Goal: Task Accomplishment & Management: Manage account settings

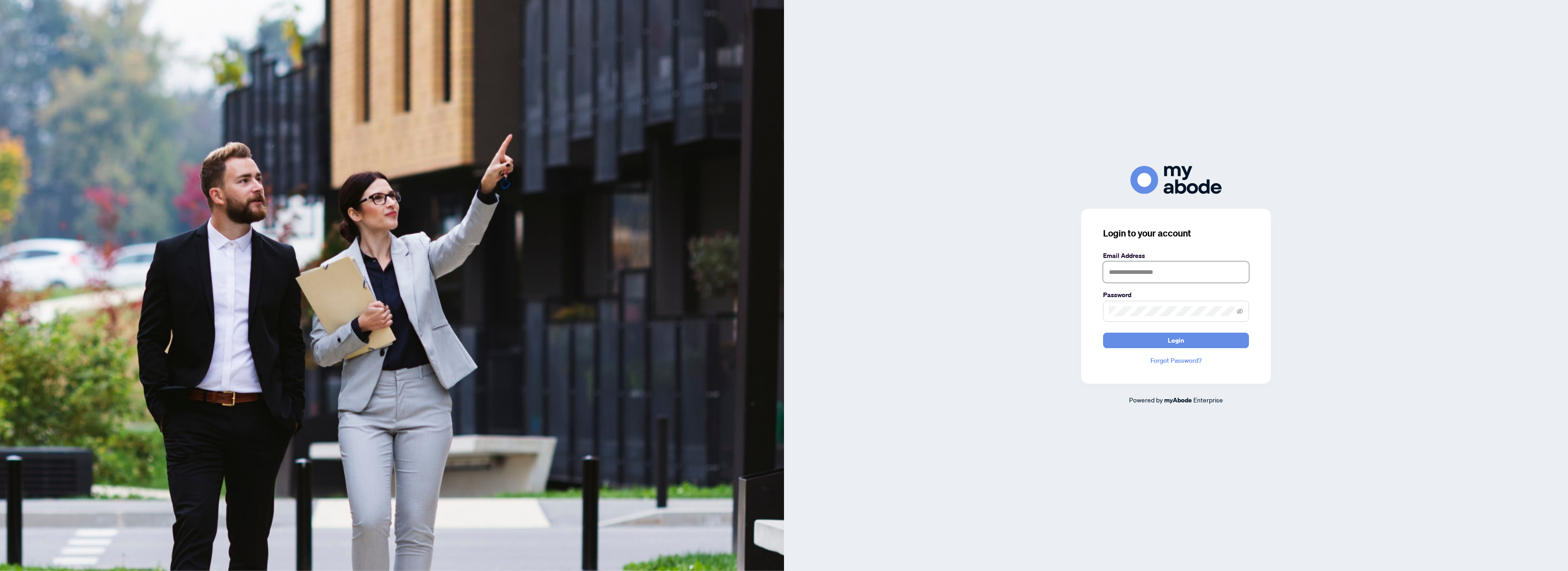
click at [1157, 271] on input "text" at bounding box center [1176, 272] width 146 height 21
type input "**********"
click at [1191, 337] on button "Login" at bounding box center [1176, 340] width 146 height 15
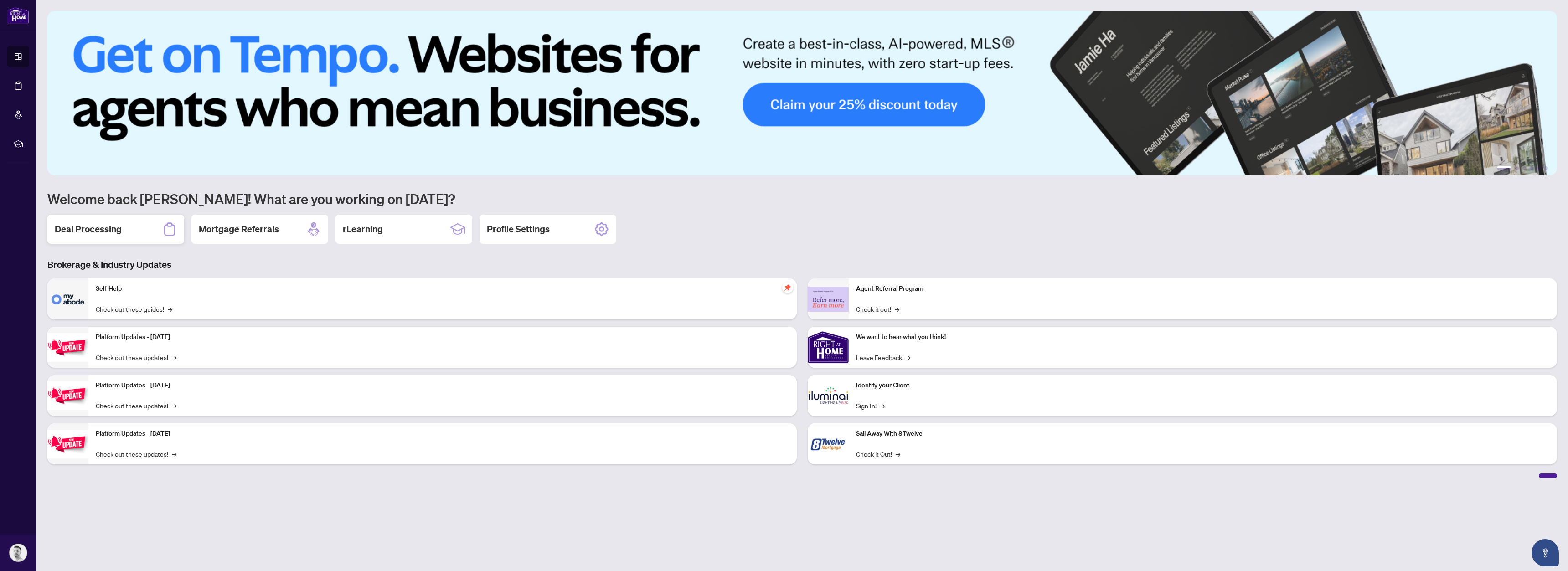
click at [128, 228] on div "Deal Processing" at bounding box center [116, 229] width 137 height 29
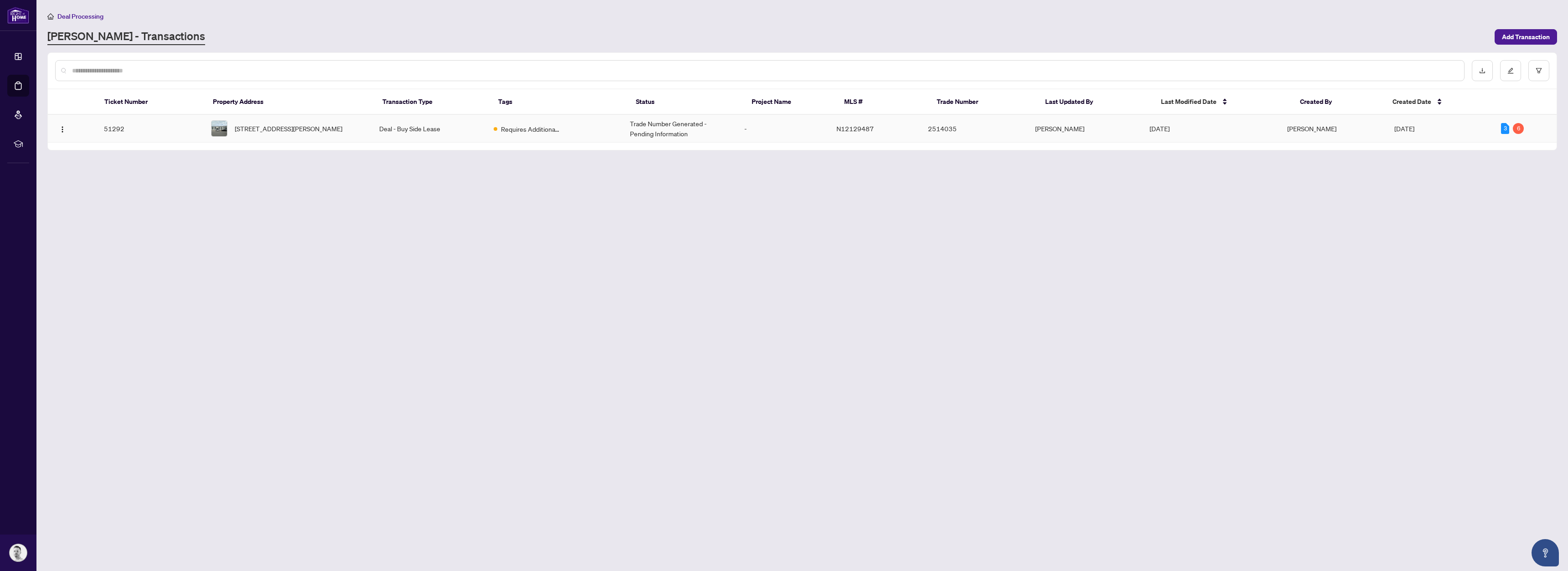
click at [565, 133] on td "Requires Additional Docs" at bounding box center [554, 129] width 136 height 28
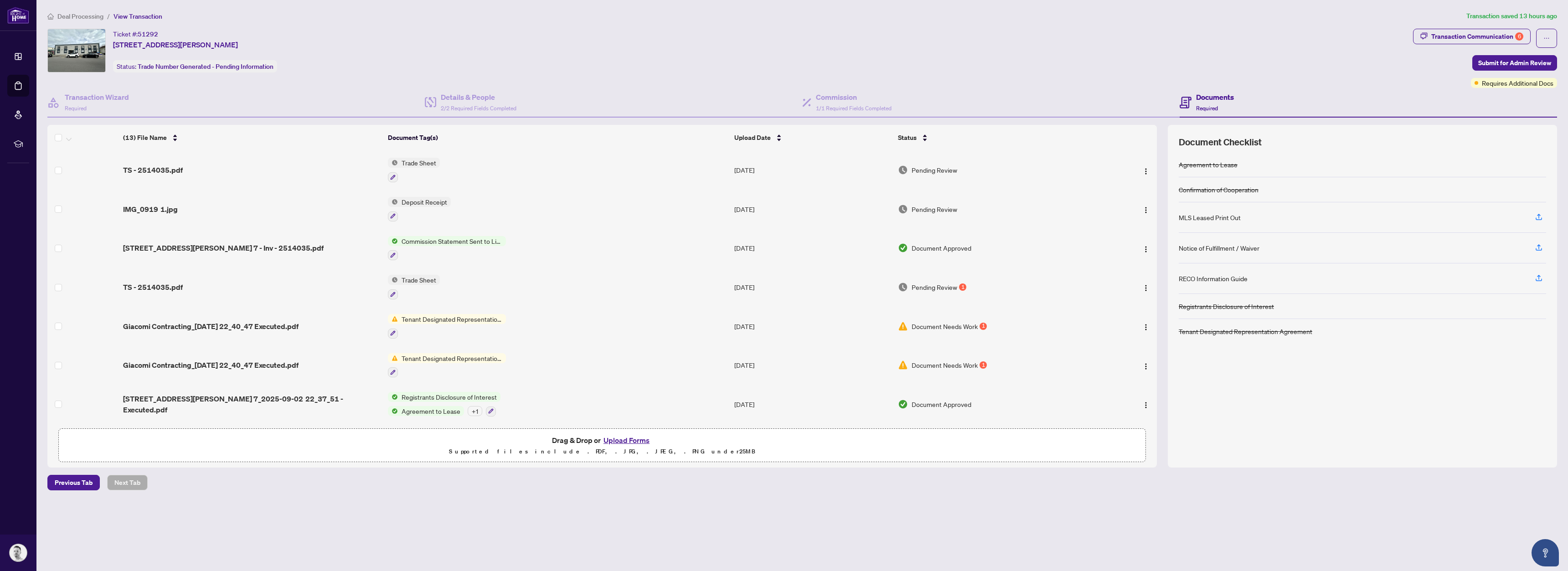
click at [1220, 216] on div "MLS Leased Print Out" at bounding box center [1209, 217] width 62 height 10
click at [1504, 35] on div "Transaction Communication 6" at bounding box center [1477, 37] width 92 height 15
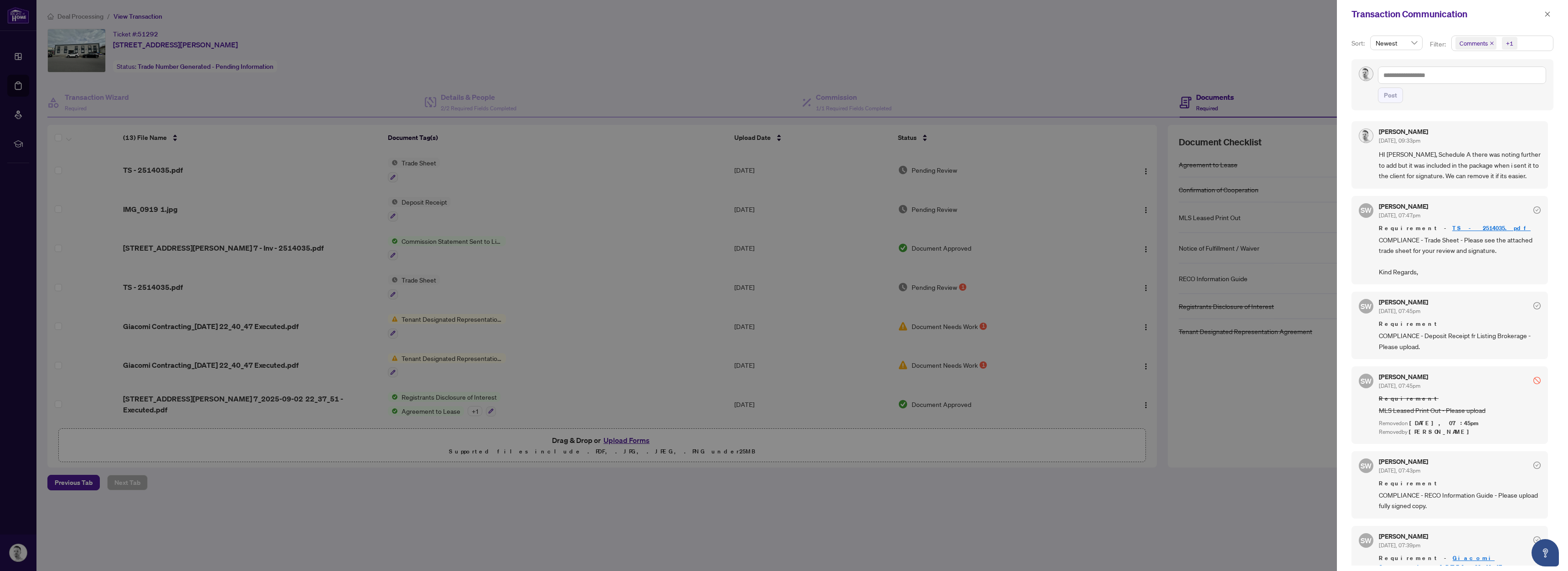
scroll to position [202, 0]
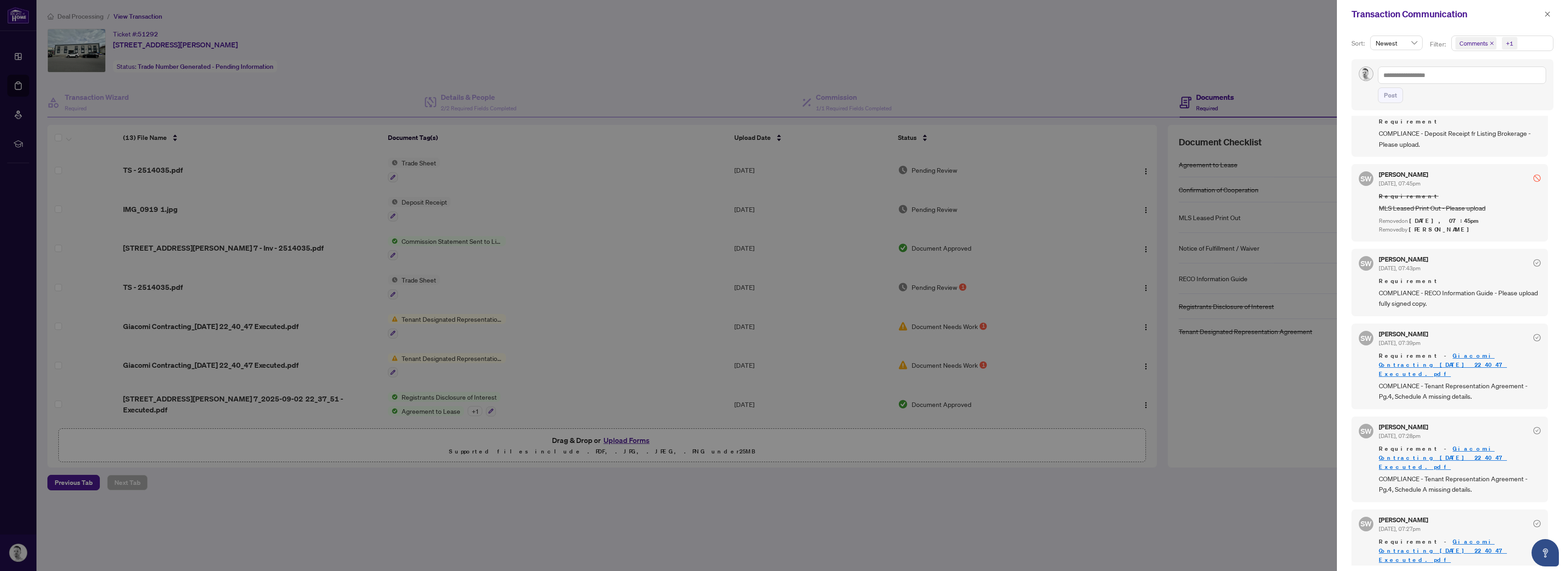
click at [947, 94] on div at bounding box center [784, 286] width 1568 height 571
click at [1548, 15] on icon "close" at bounding box center [1547, 14] width 6 height 6
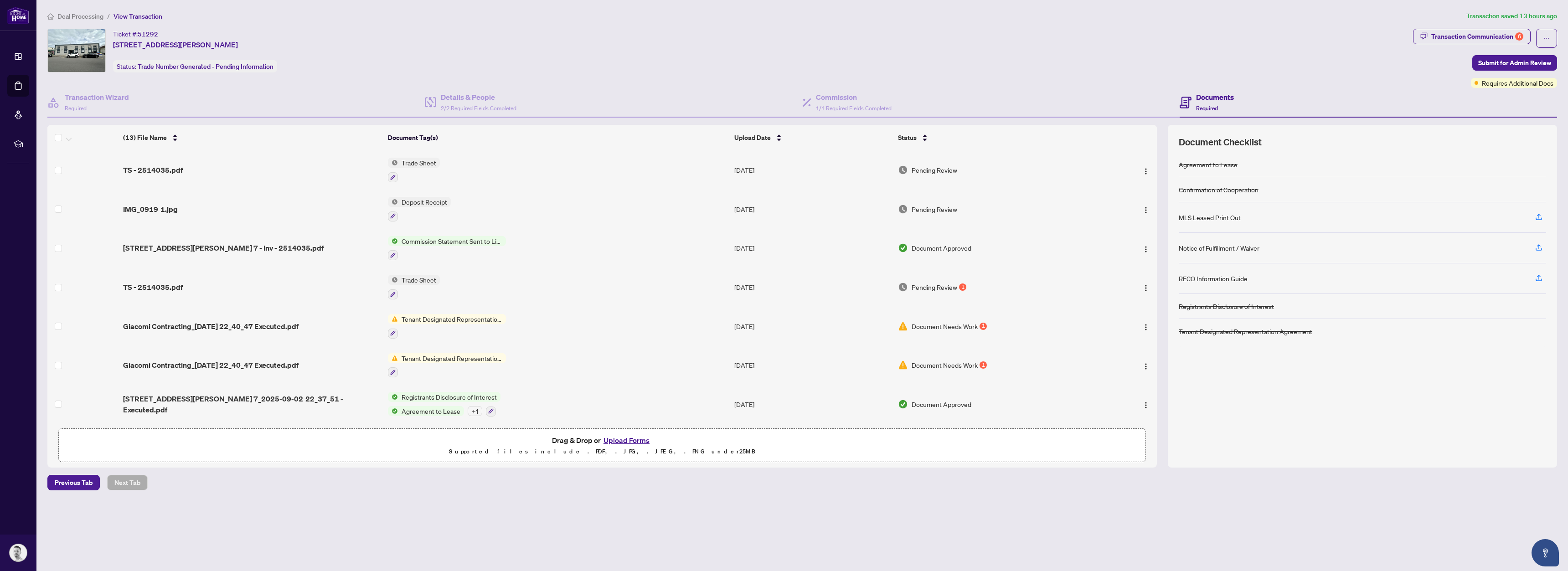
click at [1045, 24] on div "Deal Processing / View Transaction Transaction saved 13 hours ago Ticket #: 512…" at bounding box center [802, 251] width 1517 height 480
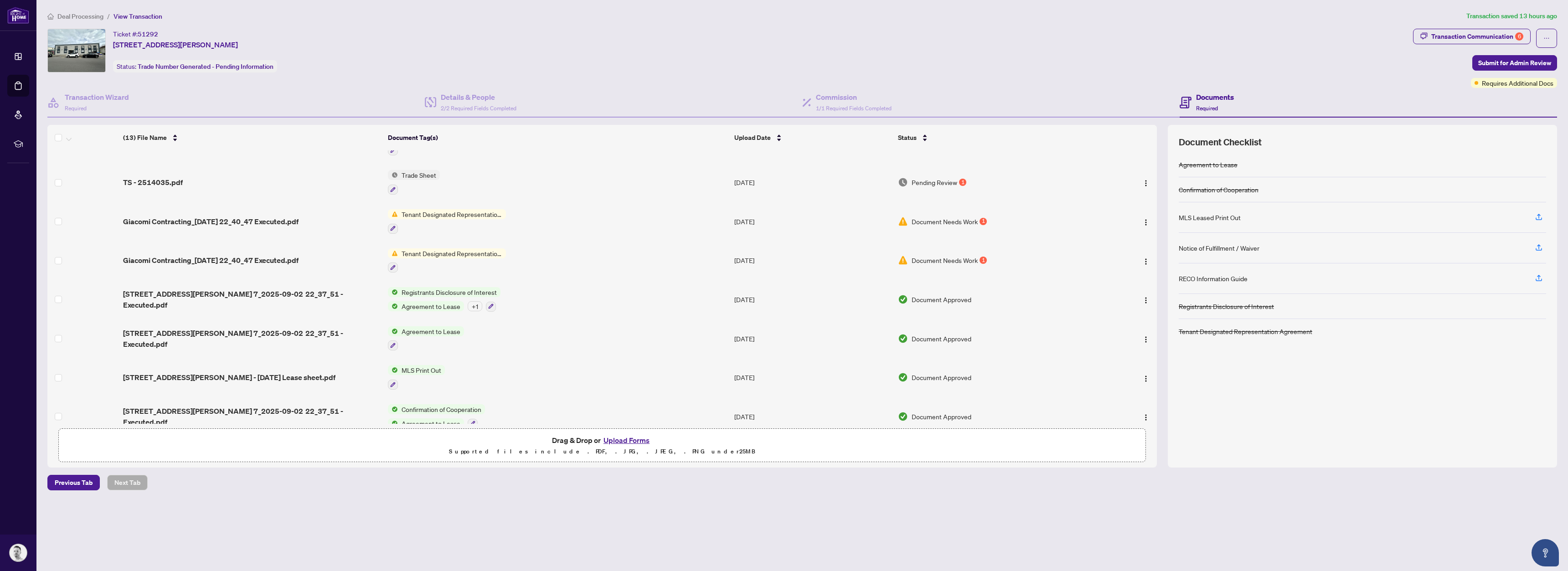
scroll to position [208, 0]
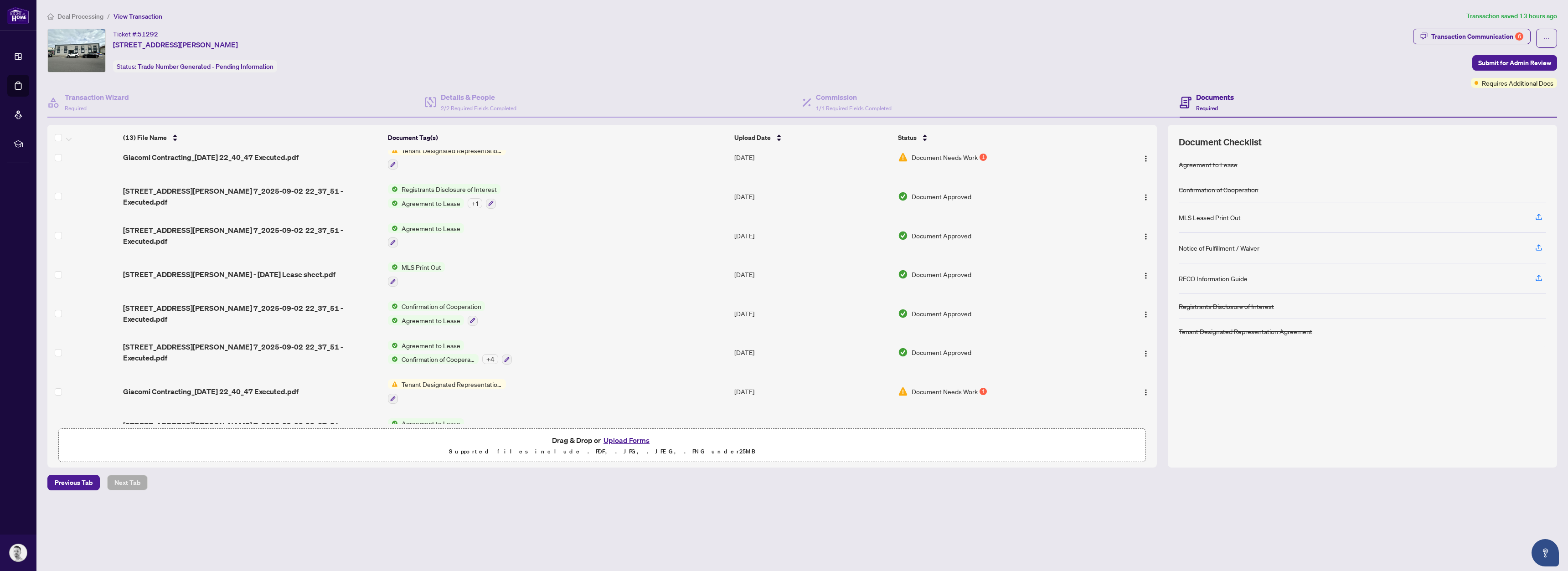
click at [1502, 23] on div "Deal Processing / View Transaction Transaction saved 13 hours ago Ticket #: 512…" at bounding box center [802, 251] width 1517 height 480
click at [1496, 35] on div "Transaction Communication 6" at bounding box center [1477, 37] width 92 height 15
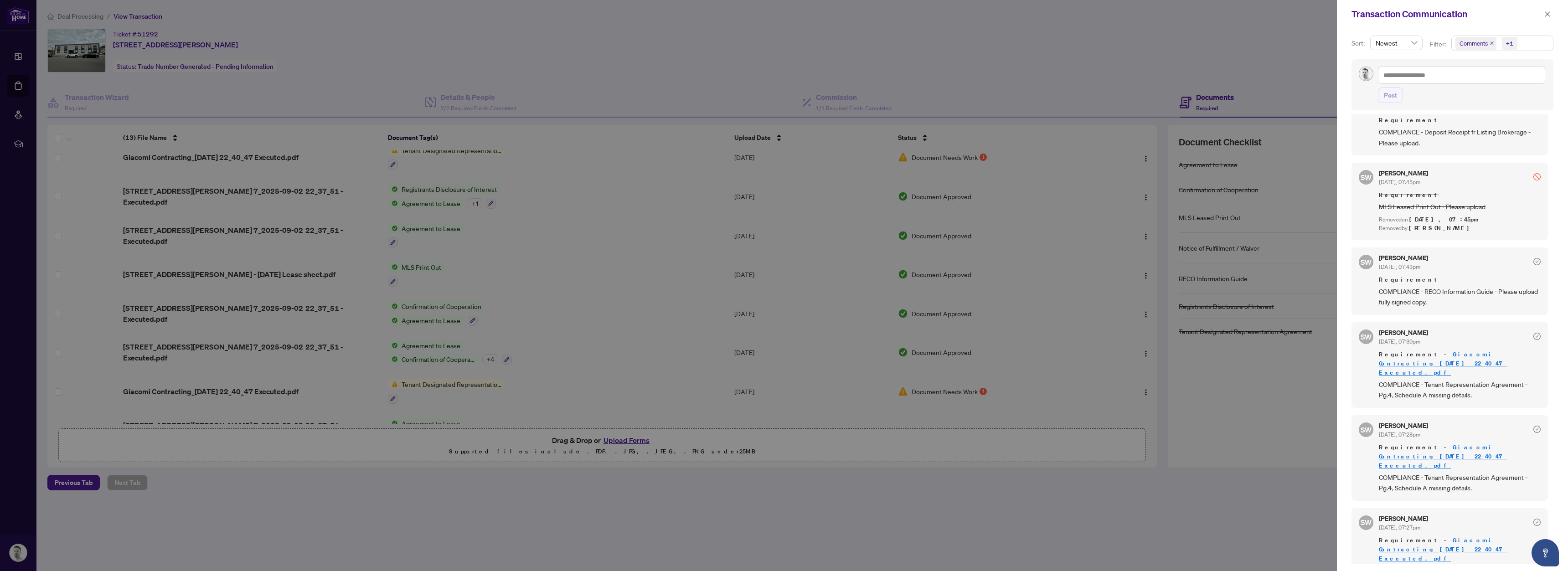
scroll to position [2, 0]
click at [1438, 287] on span "COMPLIANCE - RECO Information Guide - Please upload fully signed copy." at bounding box center [1460, 296] width 162 height 21
drag, startPoint x: 1426, startPoint y: 290, endPoint x: 1493, endPoint y: 293, distance: 67.1
click at [1493, 293] on span "COMPLIANCE - RECO Information Guide - Please upload fully signed copy." at bounding box center [1460, 296] width 162 height 21
copy span "RECO Information Guide"
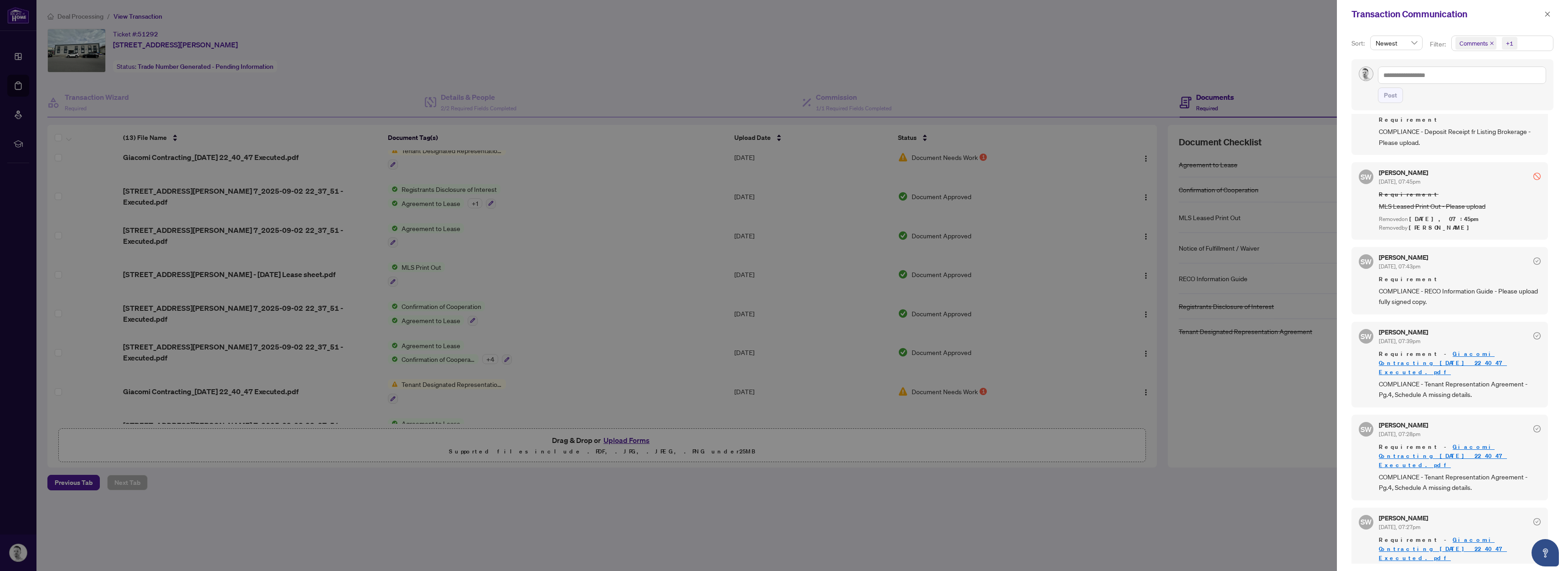
click at [1307, 56] on div at bounding box center [784, 286] width 1568 height 571
click at [1543, 16] on button "button" at bounding box center [1547, 14] width 12 height 11
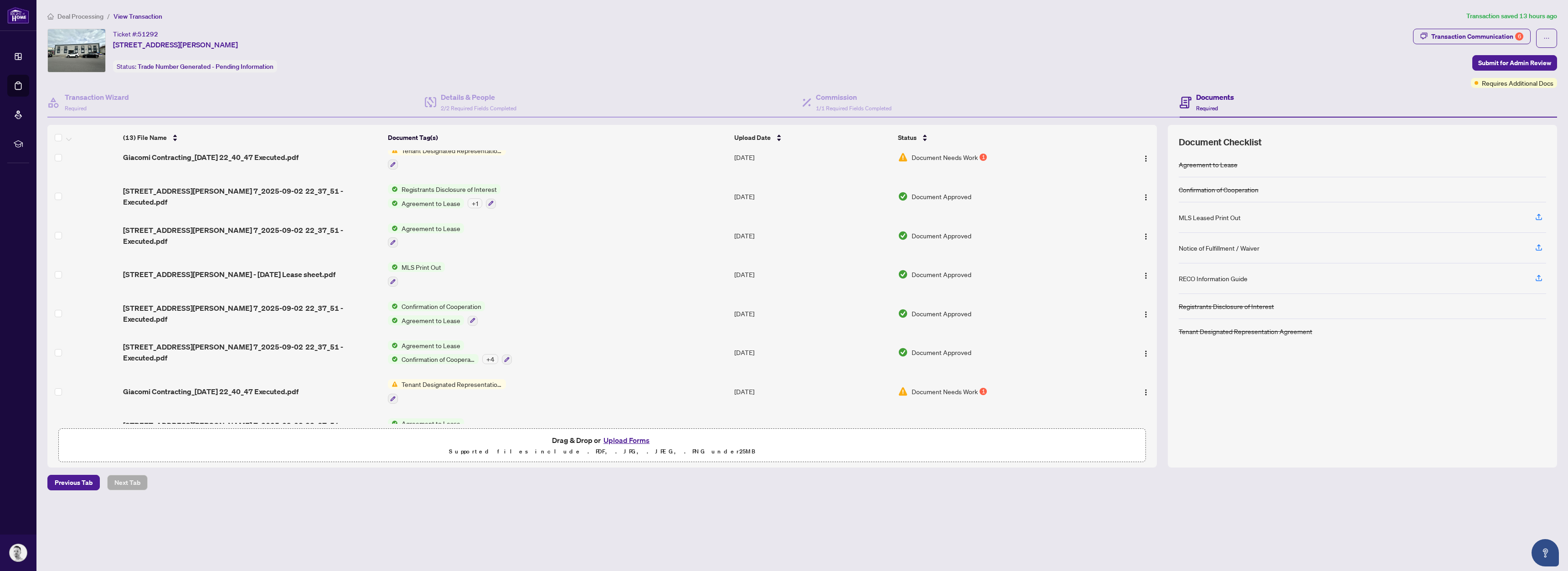
click at [645, 444] on button "Upload Forms" at bounding box center [626, 440] width 52 height 12
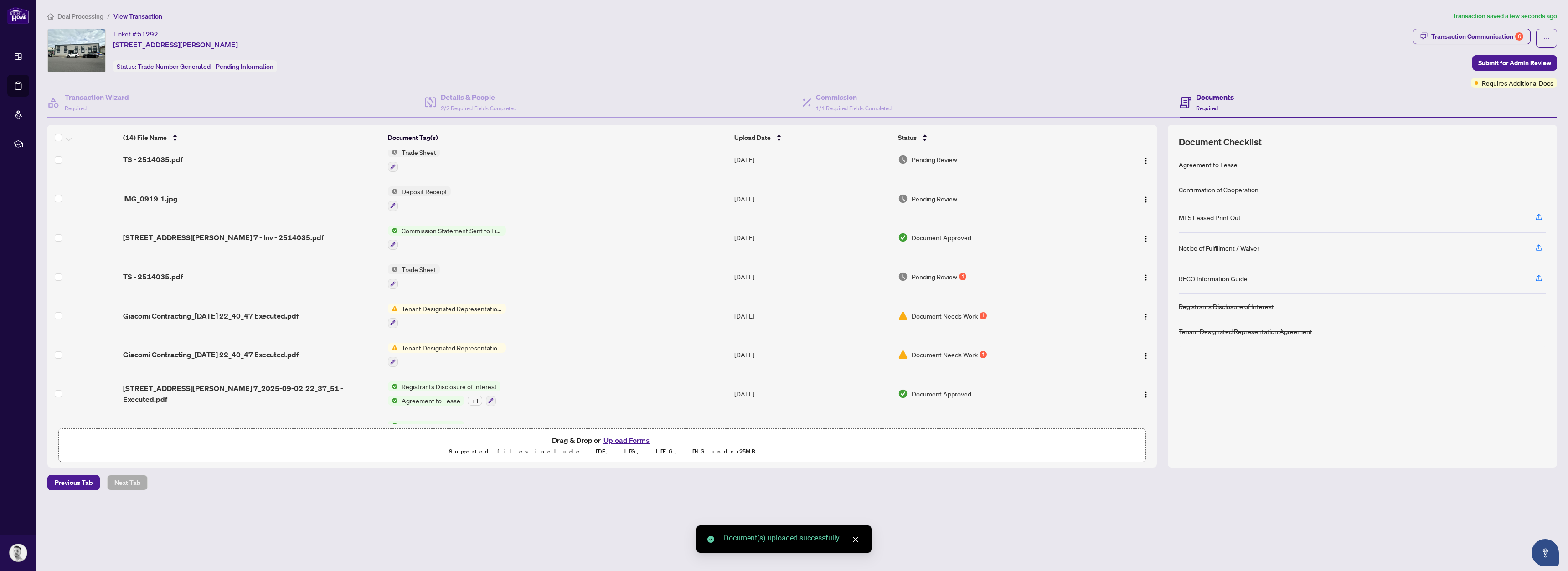
scroll to position [0, 0]
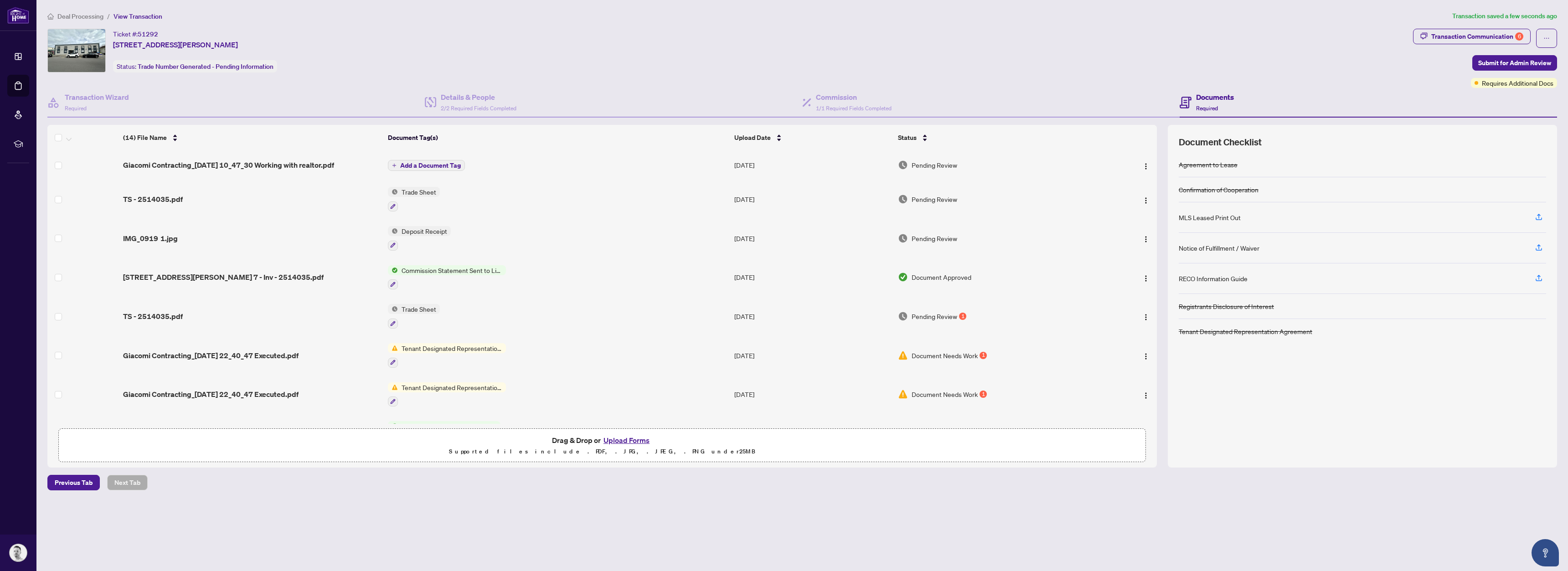
click at [441, 166] on span "Add a Document Tag" at bounding box center [430, 166] width 61 height 6
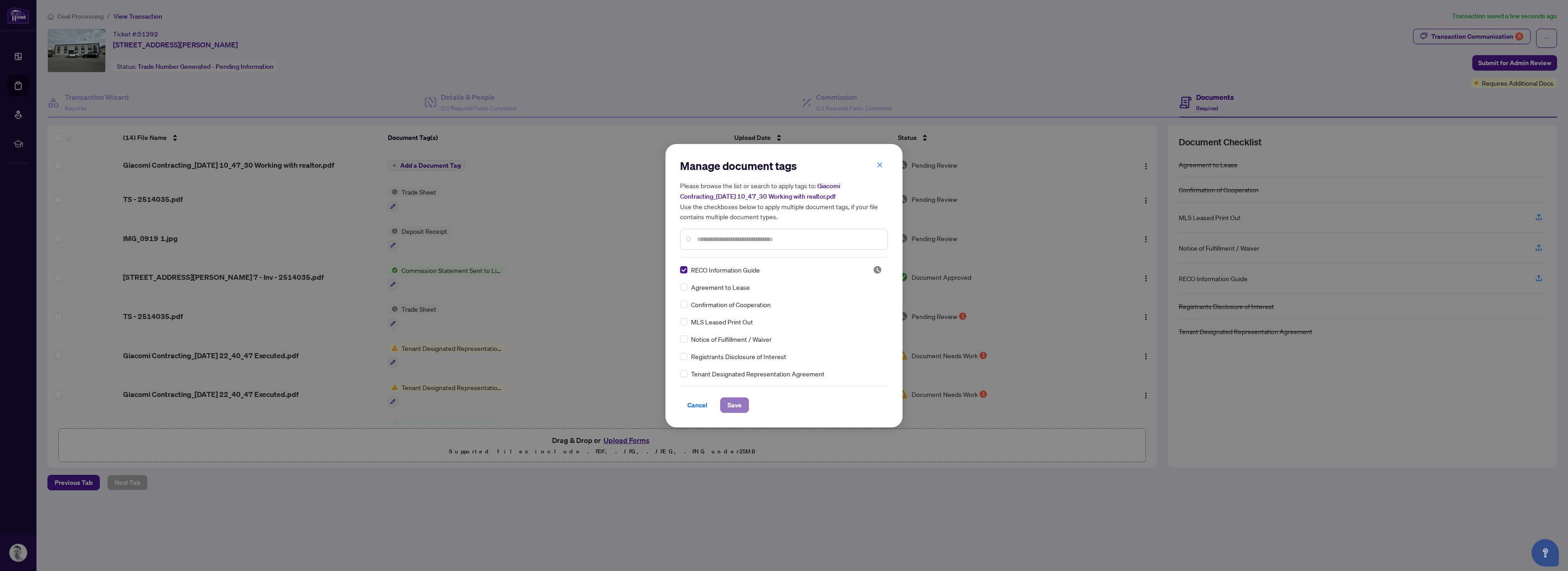
click at [726, 404] on button "Save" at bounding box center [734, 405] width 29 height 15
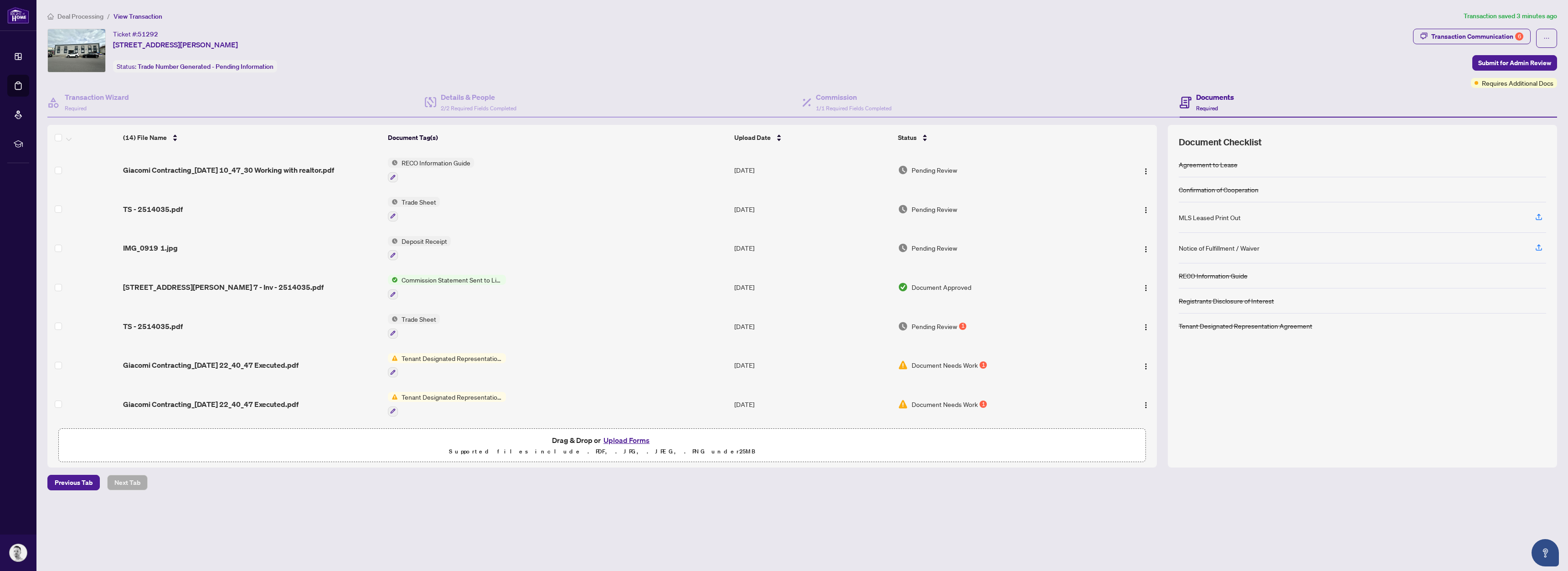
click at [464, 281] on span "Commission Statement Sent to Listing Brokerage" at bounding box center [452, 280] width 108 height 10
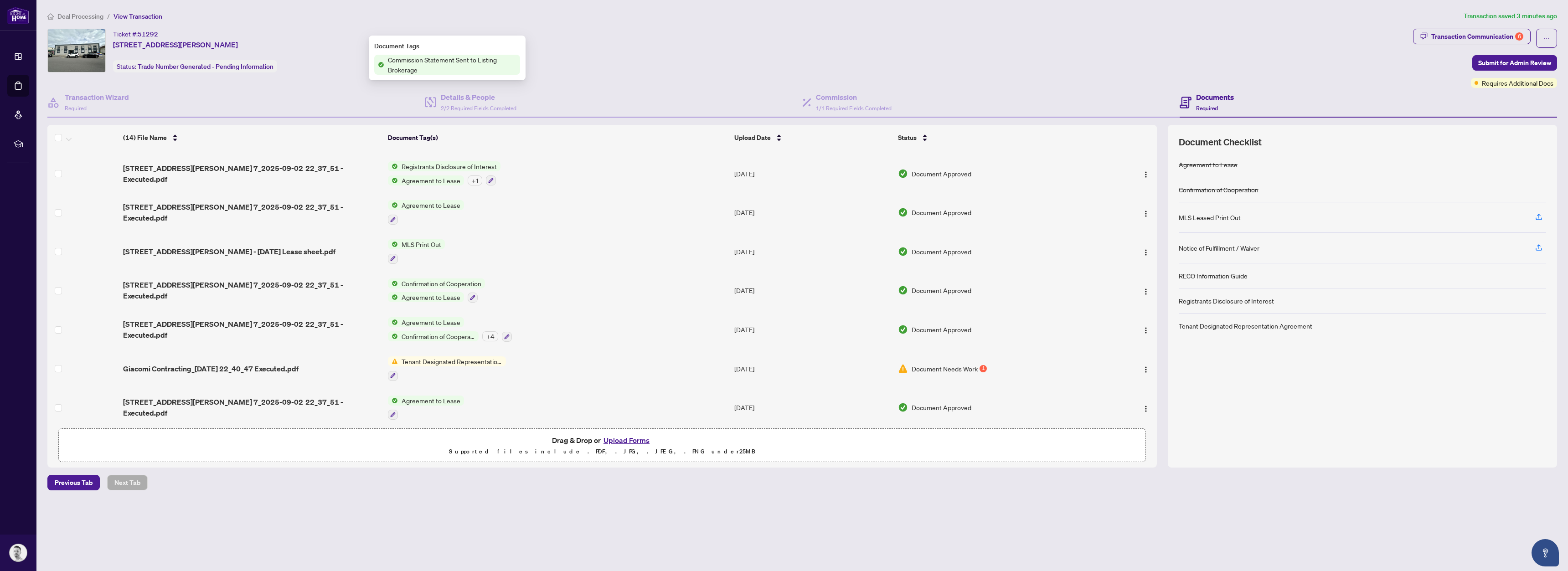
scroll to position [271, 0]
click at [932, 363] on span "Document Needs Work" at bounding box center [945, 368] width 66 height 10
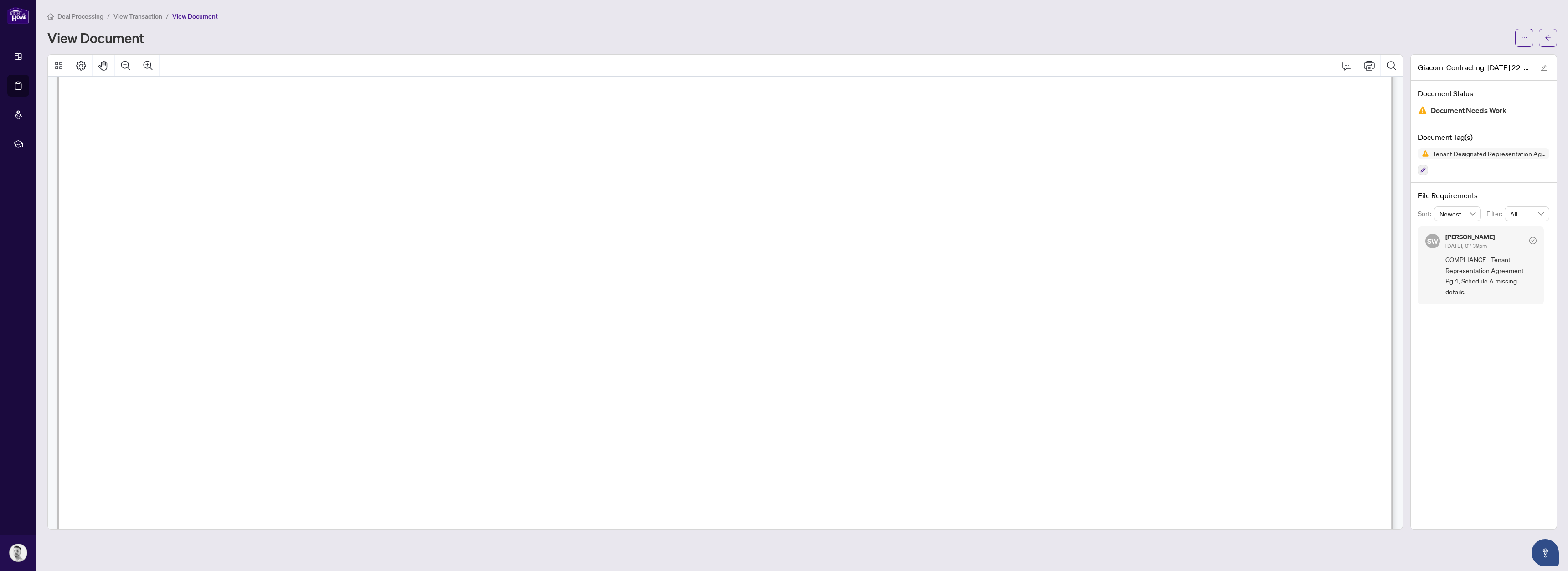
scroll to position [115, 0]
click at [1493, 273] on span "COMPLIANCE - Tenant Representation Agreement - Pg.4, Schedule A missing details." at bounding box center [1491, 276] width 91 height 43
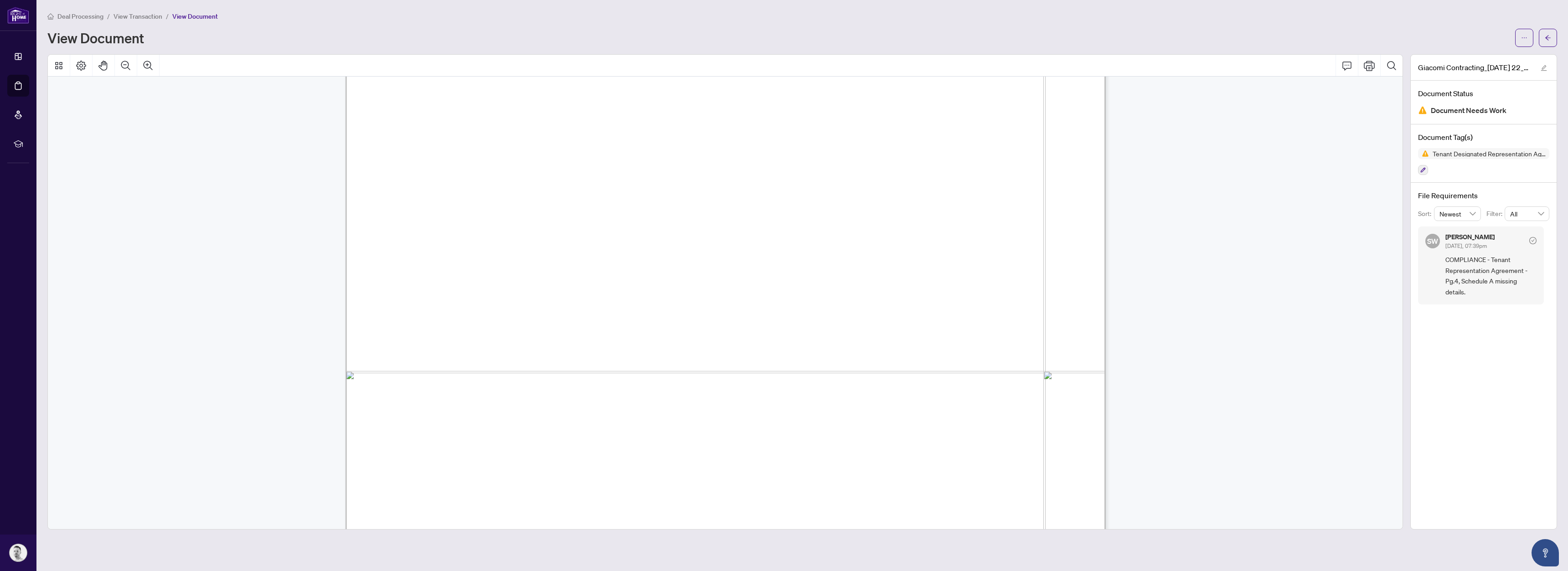
scroll to position [3575, 0]
drag, startPoint x: 1404, startPoint y: 498, endPoint x: 1402, endPoint y: 488, distance: 10.2
click at [1402, 488] on div at bounding box center [725, 292] width 1363 height 475
click at [1466, 106] on span "Document Needs Work" at bounding box center [1469, 110] width 75 height 12
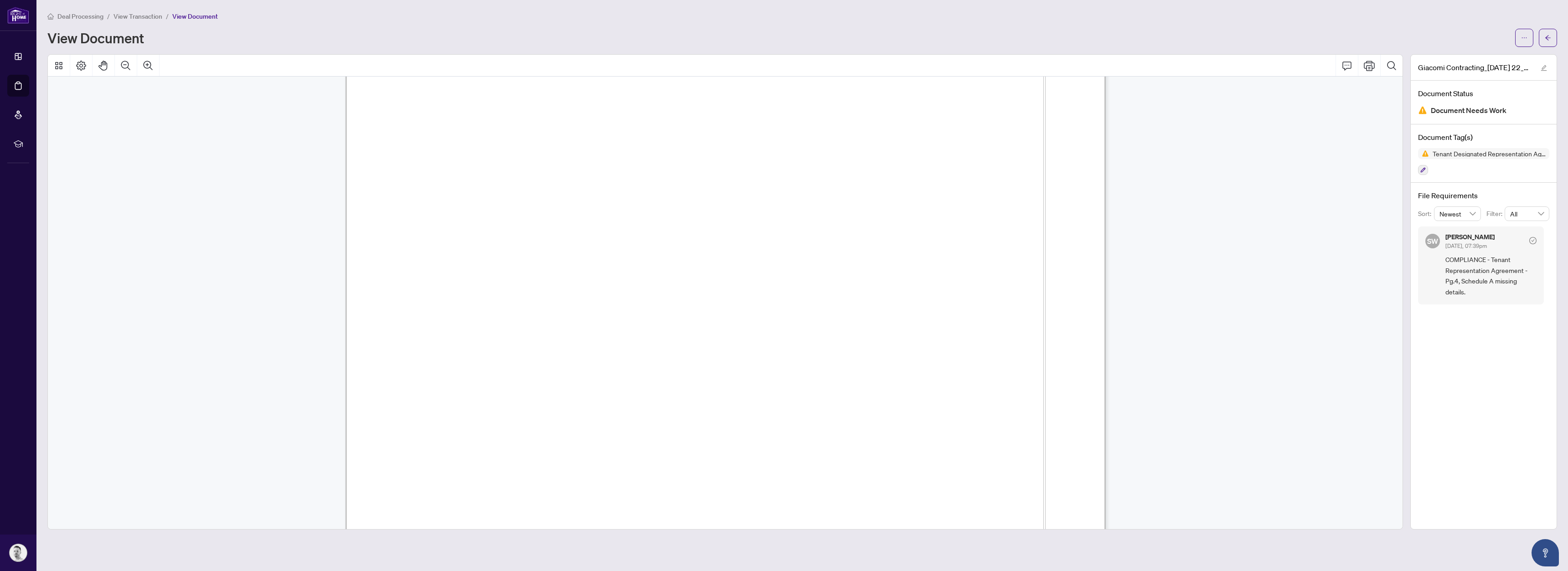
click at [1481, 160] on div "Tenant Designated Representation Agreement" at bounding box center [1484, 161] width 131 height 27
drag, startPoint x: 1490, startPoint y: 259, endPoint x: 1524, endPoint y: 273, distance: 36.8
click at [1524, 273] on span "COMPLIANCE - Tenant Representation Agreement - Pg.4, Schedule A missing details." at bounding box center [1491, 276] width 91 height 43
copy span "Tenant Representation Agreement"
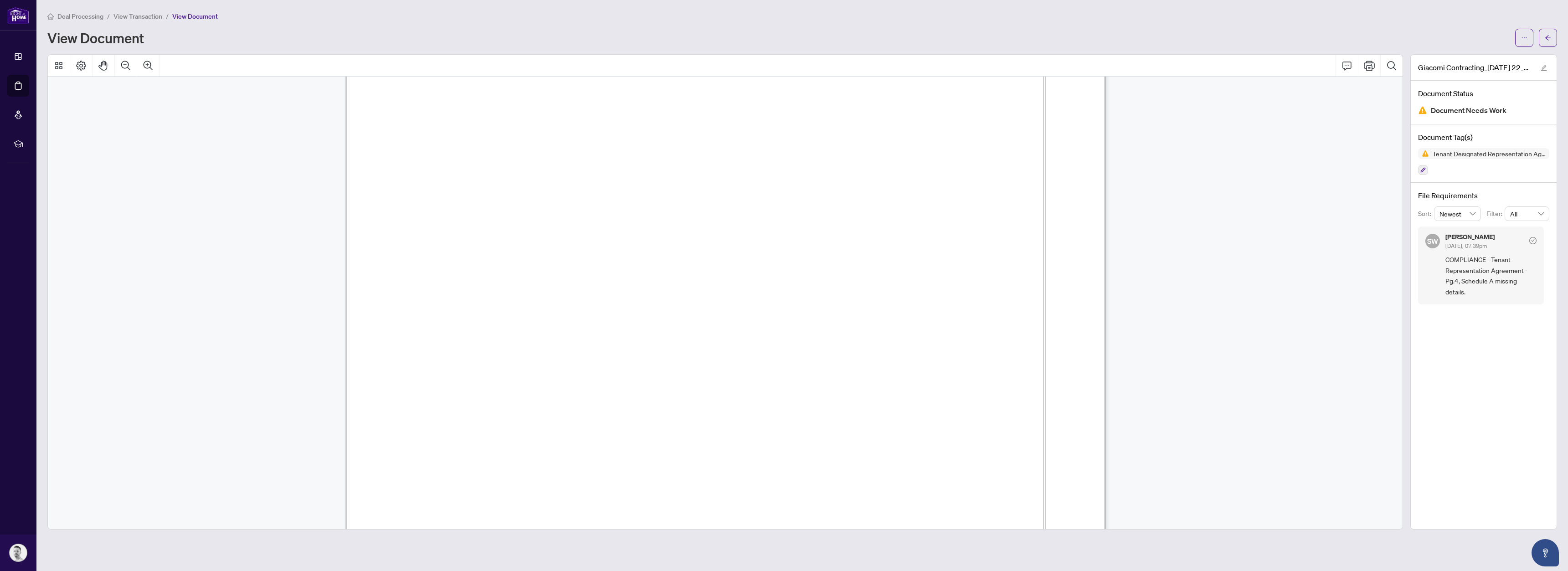
click at [1512, 244] on div "Simone Wright Sep/03/2025, 07:39pm" at bounding box center [1491, 242] width 91 height 17
drag, startPoint x: 1497, startPoint y: 264, endPoint x: 1489, endPoint y: 262, distance: 8.2
click at [1496, 264] on span "COMPLIANCE - Tenant Representation Agreement - Pg.4, Schedule A missing details." at bounding box center [1491, 276] width 91 height 43
drag, startPoint x: 1466, startPoint y: 261, endPoint x: 1502, endPoint y: 264, distance: 36.1
click at [1500, 262] on span "COMPLIANCE - Tenant Representation Agreement - Pg.4, Schedule A missing details." at bounding box center [1491, 276] width 91 height 43
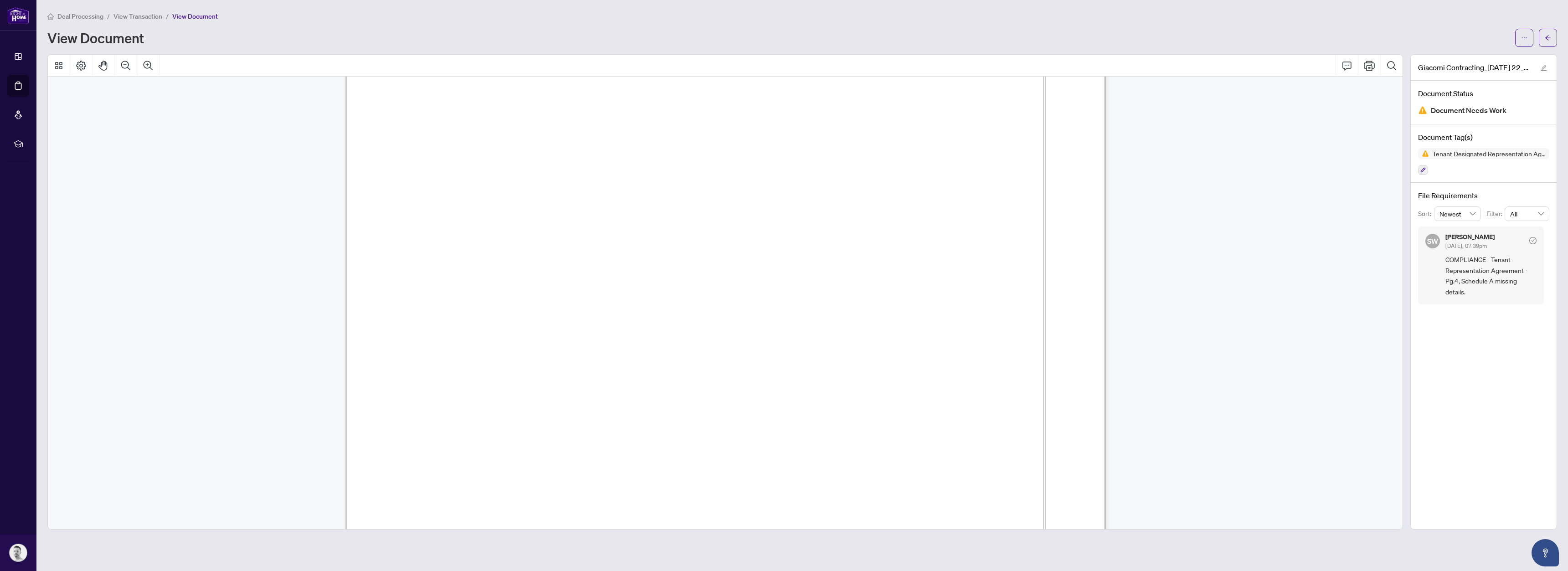
click at [1533, 257] on span "COMPLIANCE - Tenant Representation Agreement - Pg.4, Schedule A missing details." at bounding box center [1491, 276] width 91 height 43
drag, startPoint x: 1474, startPoint y: 240, endPoint x: 1493, endPoint y: 241, distance: 19.0
click at [1493, 241] on div "Simone Wright Sep/03/2025, 07:39pm" at bounding box center [1470, 242] width 49 height 17
click at [1522, 36] on icon "ellipsis" at bounding box center [1524, 38] width 6 height 6
click at [1522, 37] on icon "ellipsis" at bounding box center [1524, 38] width 6 height 6
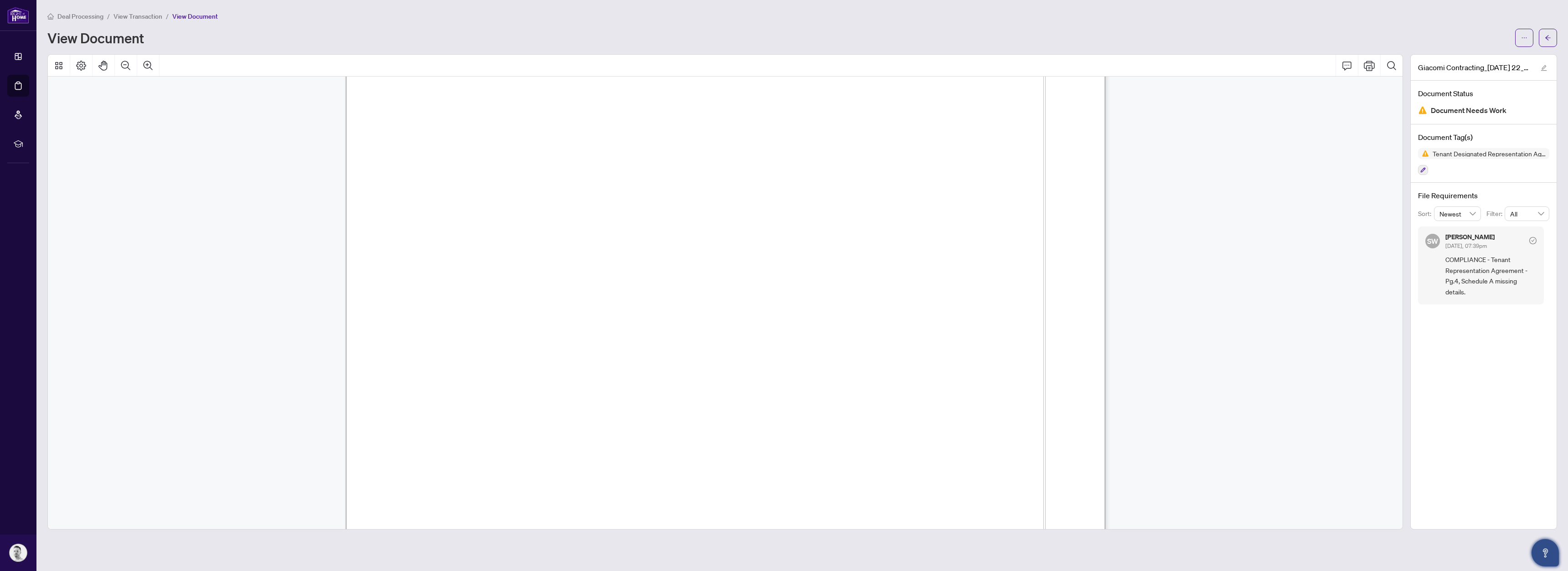
click at [1549, 553] on icon "Open asap" at bounding box center [1545, 553] width 12 height 12
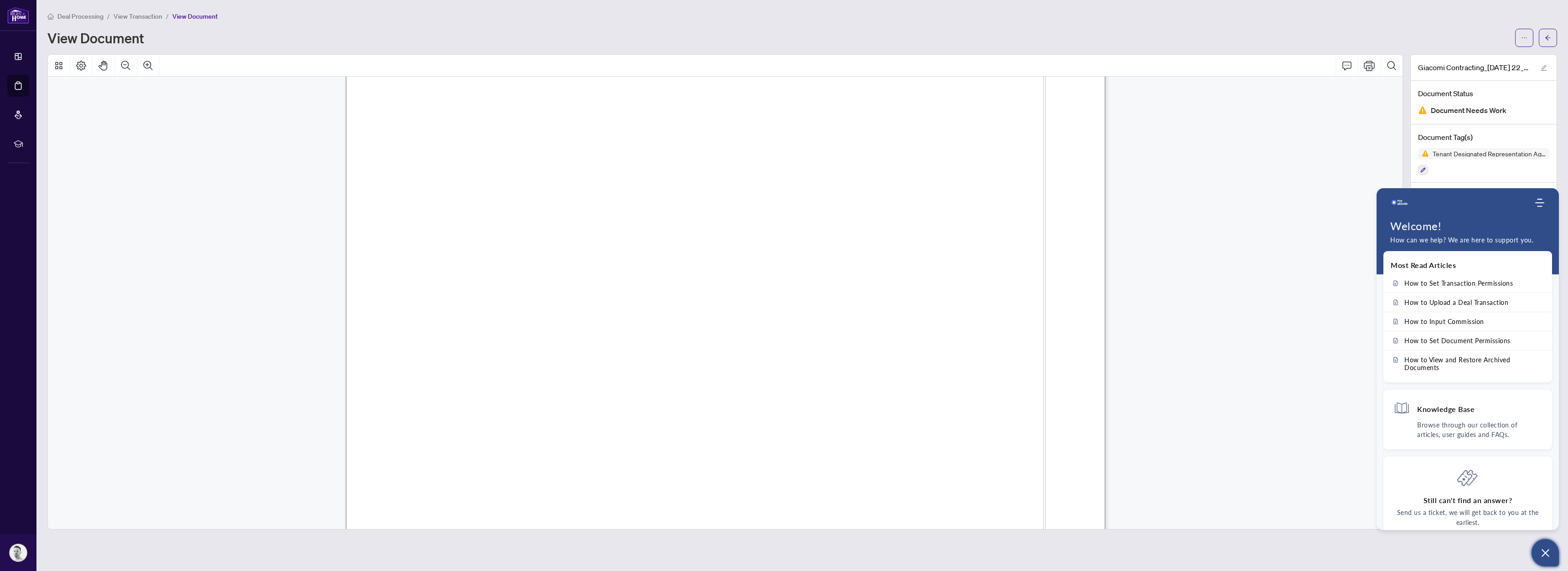
click at [1553, 560] on button "Open asap" at bounding box center [1545, 553] width 27 height 27
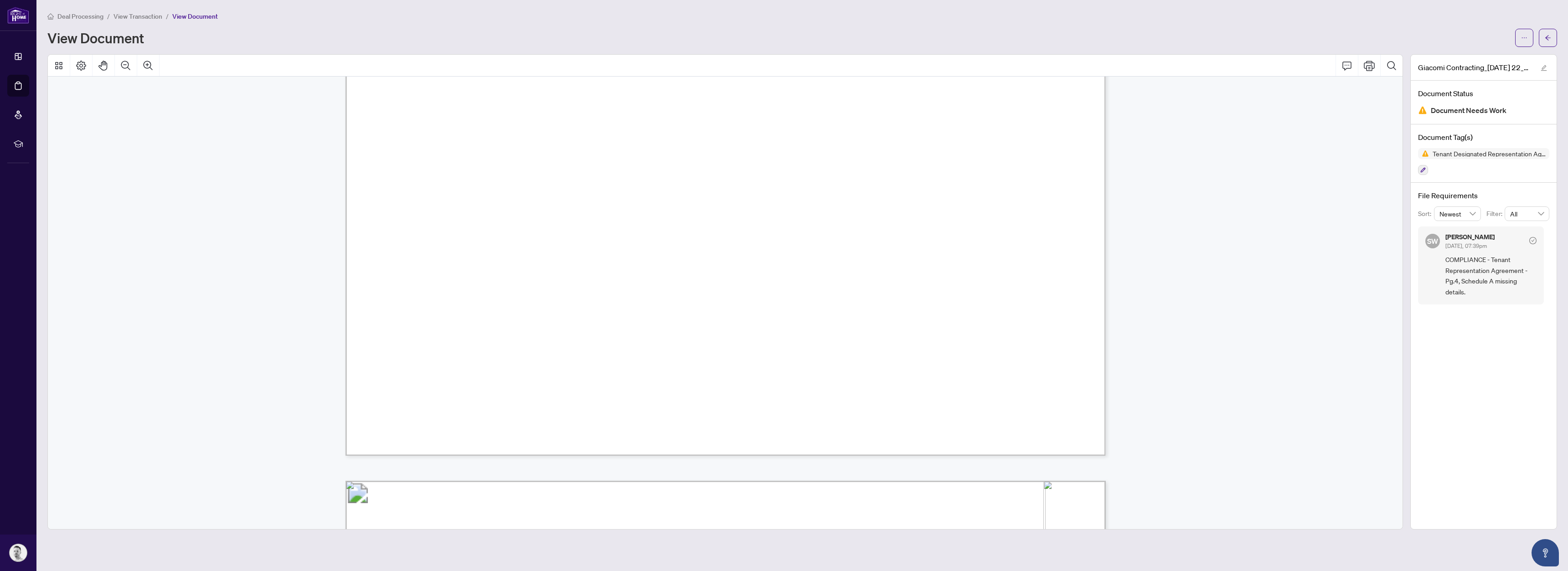
scroll to position [416, 0]
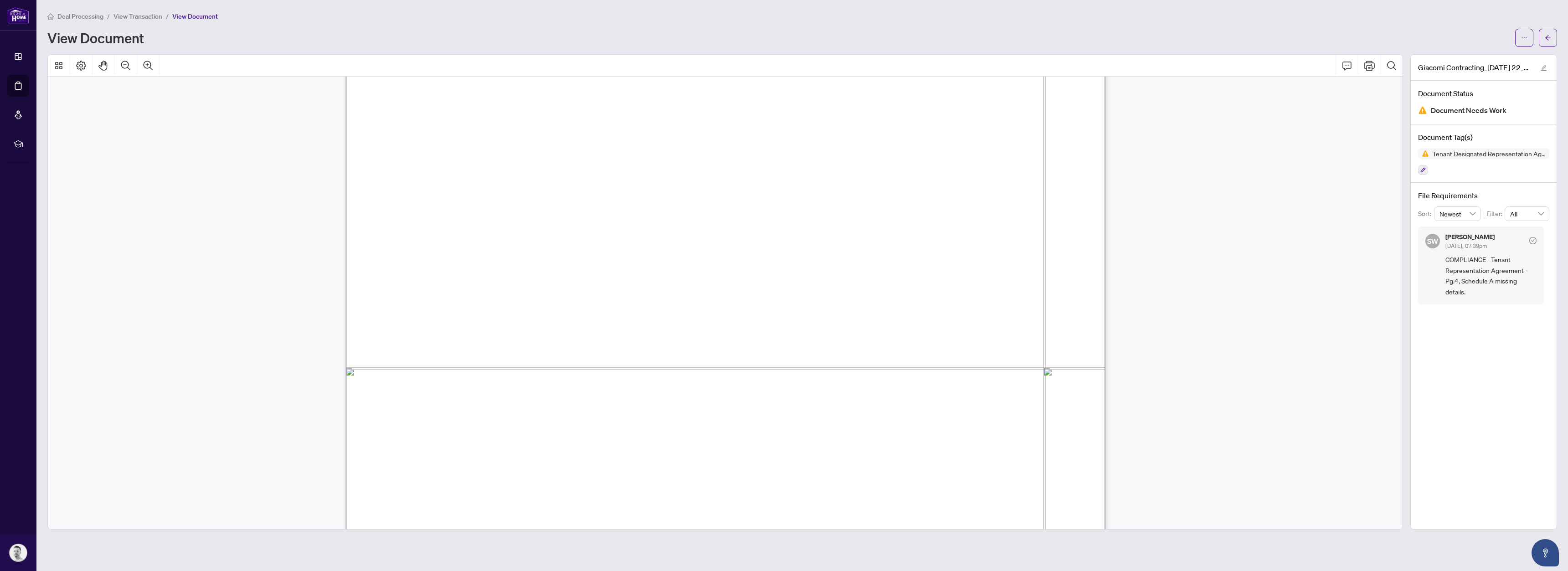
click at [155, 19] on span "View Transaction" at bounding box center [138, 16] width 49 height 8
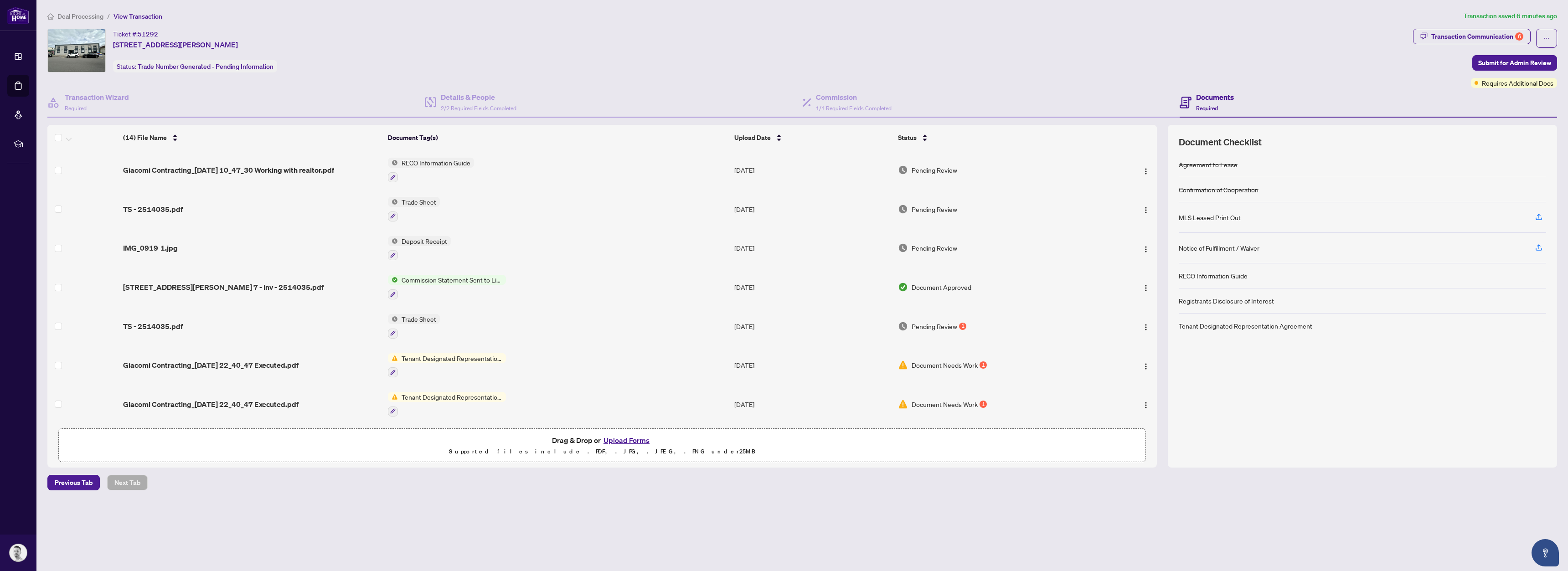
drag, startPoint x: 1535, startPoint y: 59, endPoint x: 1535, endPoint y: 54, distance: 5.0
click at [1545, 47] on div "Transaction Communication 6 Submit for Admin Review Requires Additional Docs" at bounding box center [1485, 58] width 144 height 59
click at [1525, 57] on span "Submit for Admin Review" at bounding box center [1514, 63] width 73 height 15
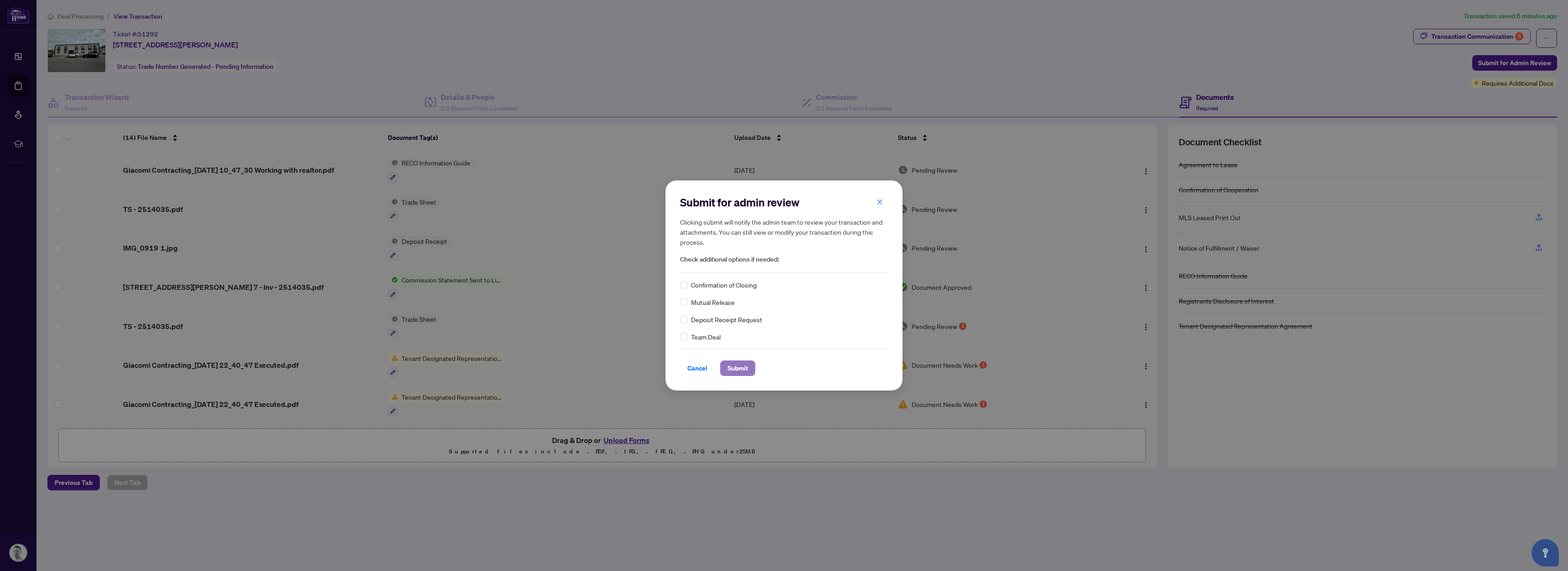
click at [733, 365] on span "Submit" at bounding box center [738, 368] width 21 height 15
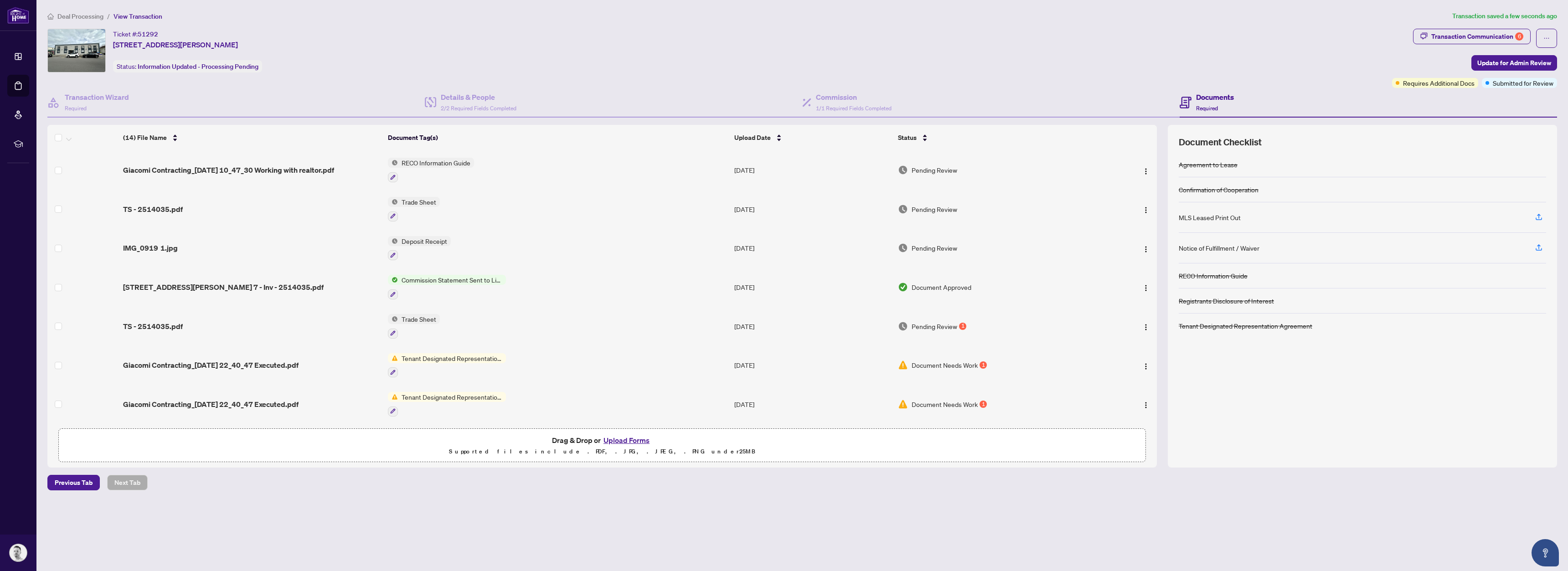
click at [905, 53] on div "Ticket #: 51292 7-10 Mosley St, Aurora, Ontario L4G 1G6, Canada Status: Informa…" at bounding box center [718, 51] width 1341 height 44
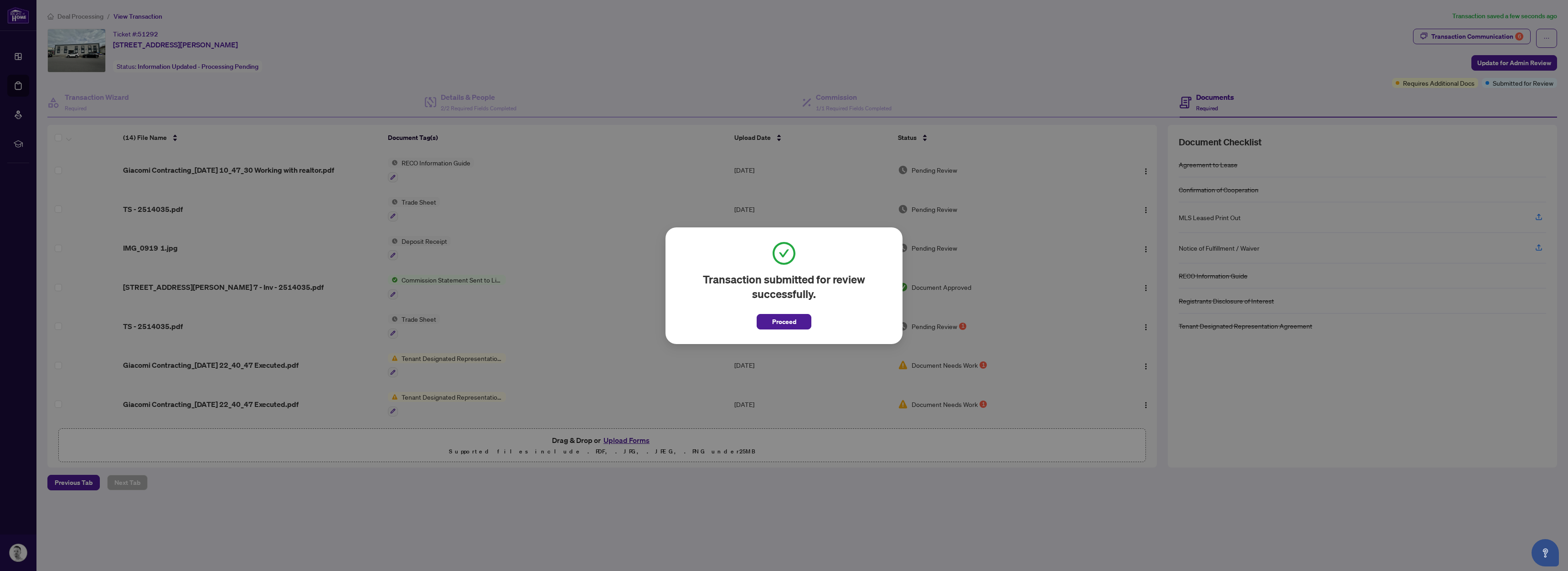
click at [788, 329] on div "Transaction submitted for review successfully. Proceed Cancel OK" at bounding box center [783, 286] width 237 height 117
click at [787, 323] on span "Proceed" at bounding box center [785, 322] width 24 height 15
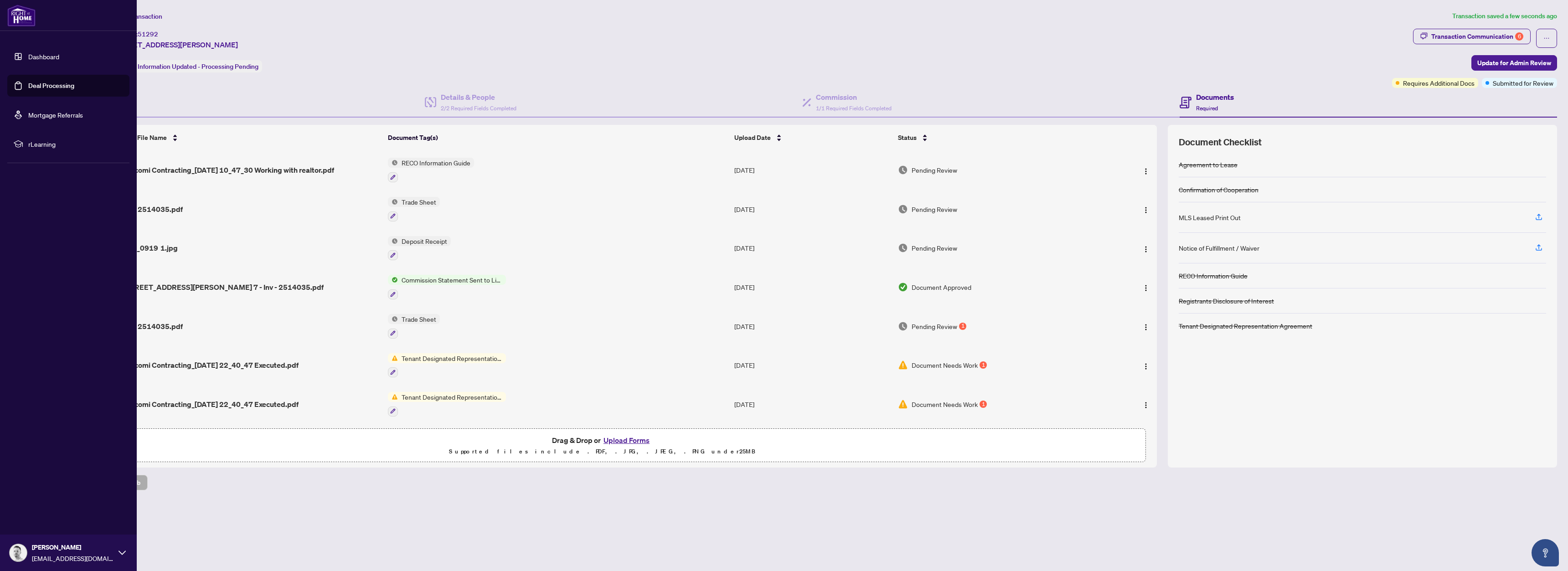
click at [40, 52] on link "Dashboard" at bounding box center [43, 56] width 31 height 8
